Goal: Find specific page/section: Find specific page/section

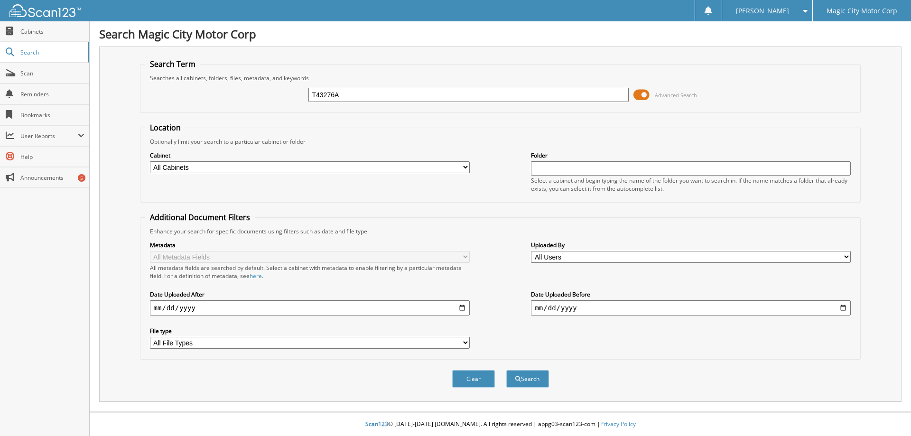
type input "T43276A"
click at [506, 370] on button "Search" at bounding box center [527, 379] width 43 height 18
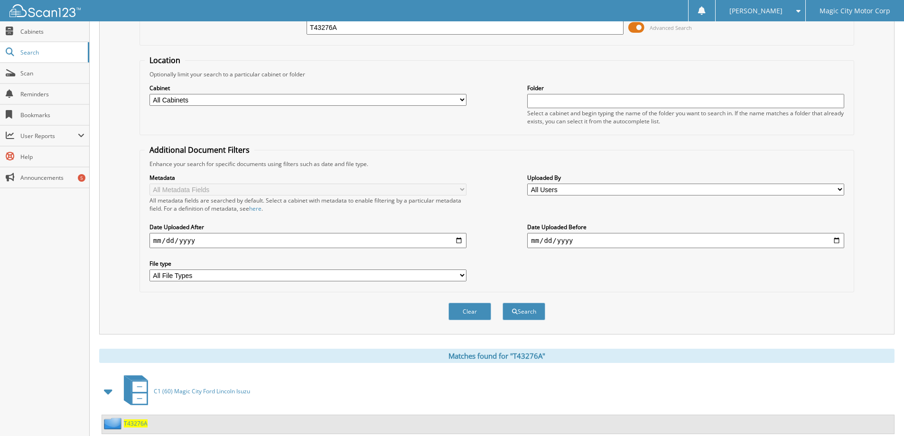
scroll to position [94, 0]
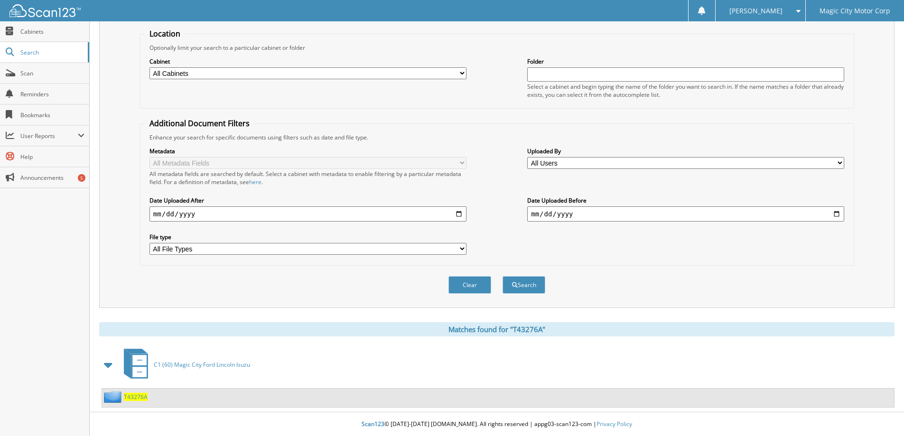
click at [133, 394] on span "T43276A" at bounding box center [136, 397] width 24 height 8
